Goal: Task Accomplishment & Management: Manage account settings

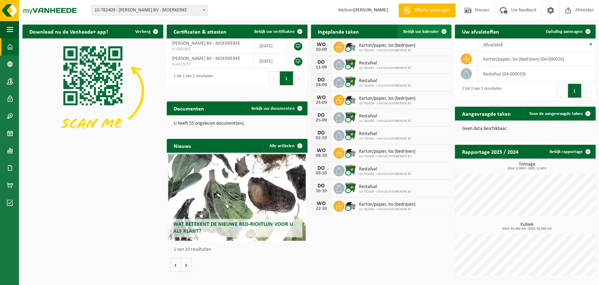
click at [441, 31] on span at bounding box center [444, 32] width 14 height 14
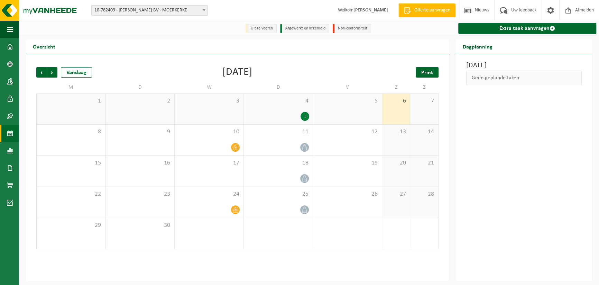
click at [427, 73] on span "Print" at bounding box center [427, 73] width 12 height 6
click at [220, 144] on div at bounding box center [209, 147] width 62 height 9
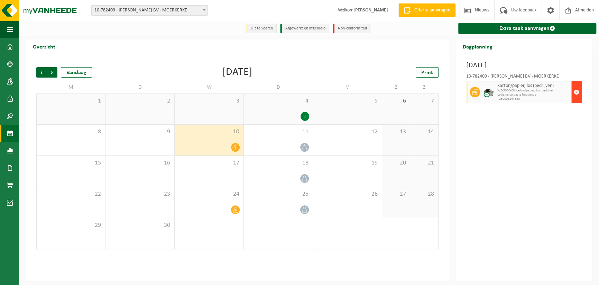
click at [578, 93] on span "button" at bounding box center [577, 92] width 6 height 14
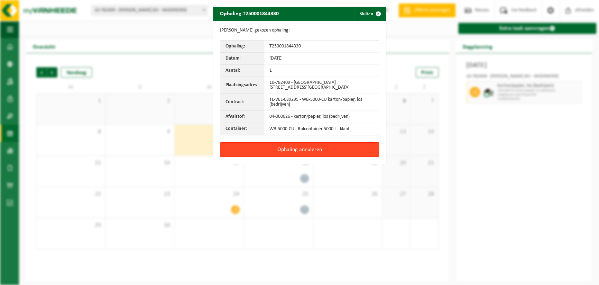
click at [295, 150] on button "Ophaling annuleren" at bounding box center [299, 149] width 159 height 15
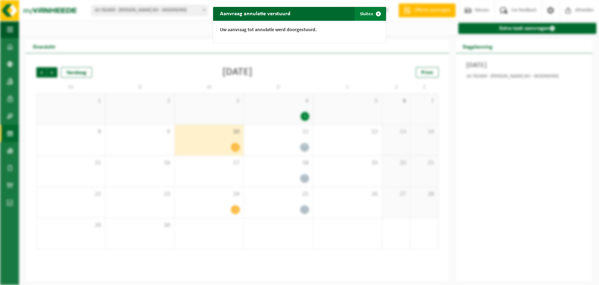
click at [374, 13] on span "button" at bounding box center [378, 14] width 14 height 14
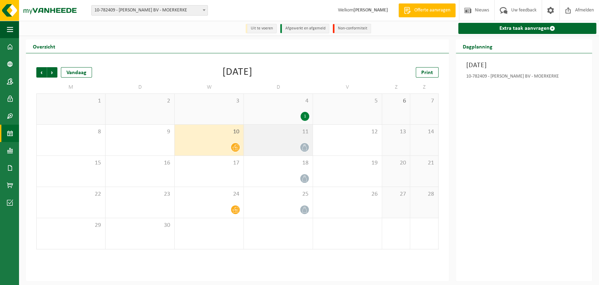
click at [300, 147] on span at bounding box center [304, 147] width 9 height 9
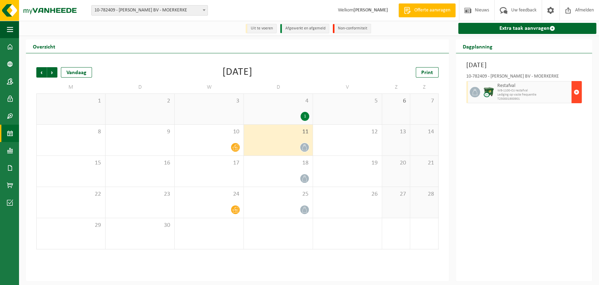
click at [575, 94] on span "button" at bounding box center [577, 92] width 6 height 14
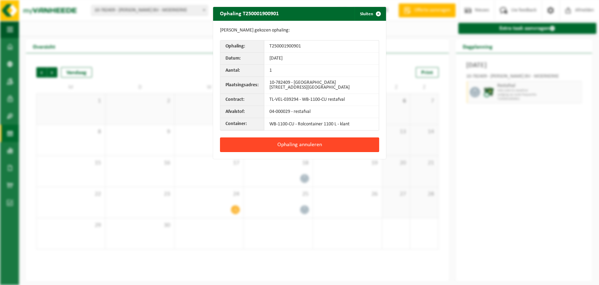
click at [276, 147] on button "Ophaling annuleren" at bounding box center [299, 144] width 159 height 15
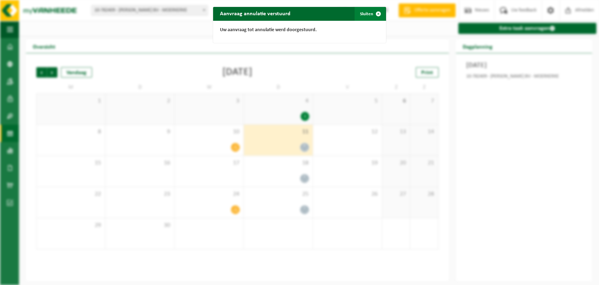
click at [374, 13] on span "button" at bounding box center [378, 14] width 14 height 14
